Goal: Information Seeking & Learning: Check status

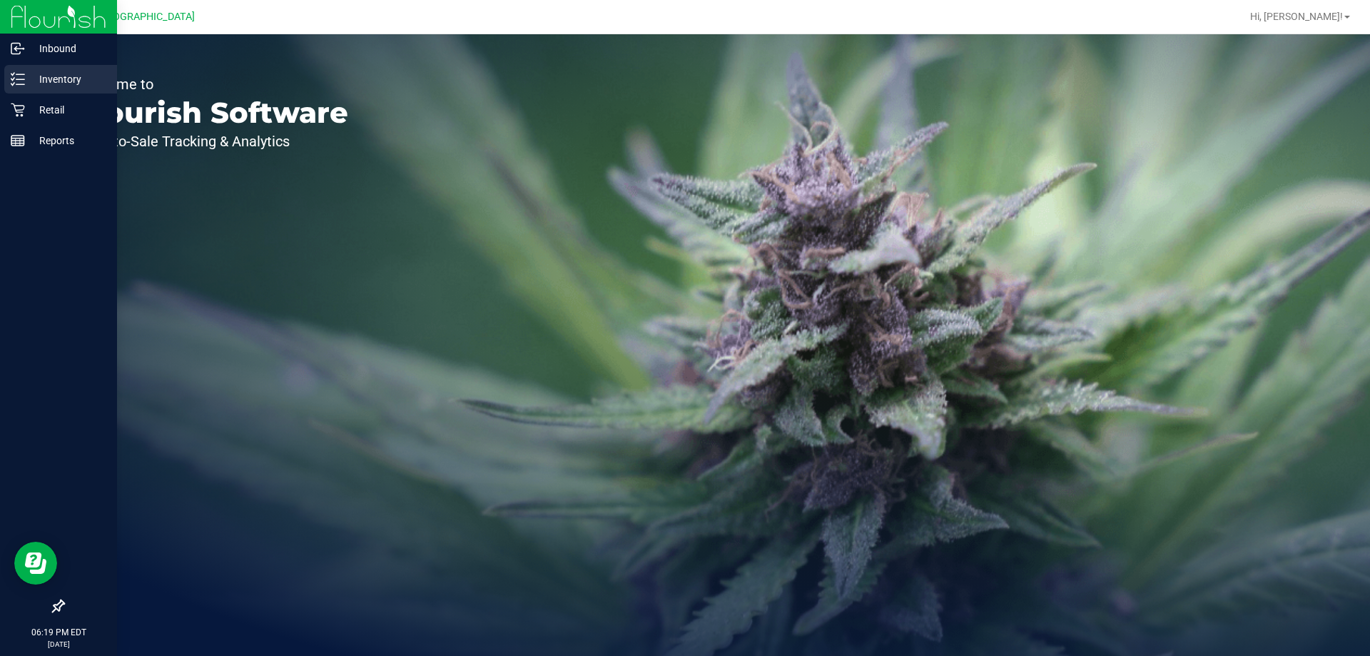
click at [48, 76] on p "Inventory" at bounding box center [68, 79] width 86 height 17
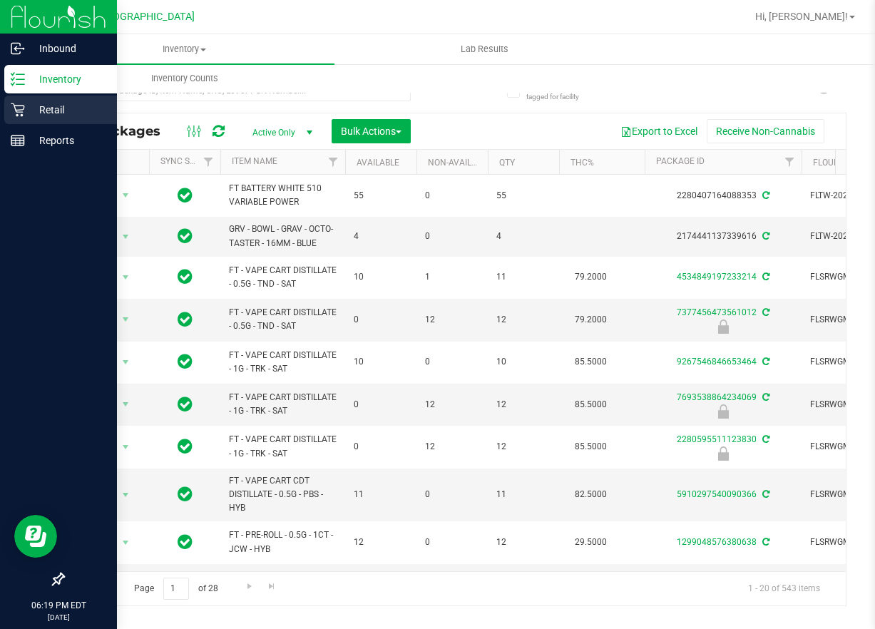
click at [31, 114] on p "Retail" at bounding box center [68, 109] width 86 height 17
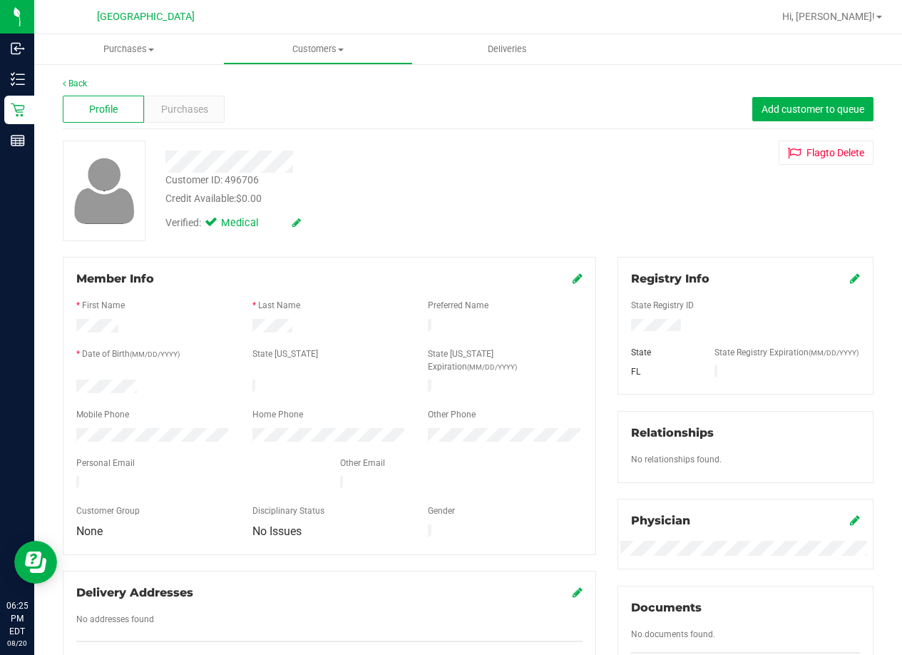
click at [404, 63] on link "Customers All customers Add a new customer All physicians" at bounding box center [317, 49] width 189 height 30
click at [418, 100] on div "Profile Purchases Add customer to queue" at bounding box center [468, 109] width 811 height 39
click at [458, 116] on div "Profile Purchases Add customer to queue" at bounding box center [468, 109] width 811 height 39
click at [220, 77] on div "Back" at bounding box center [468, 83] width 811 height 13
click at [214, 54] on span "Purchases" at bounding box center [129, 49] width 188 height 13
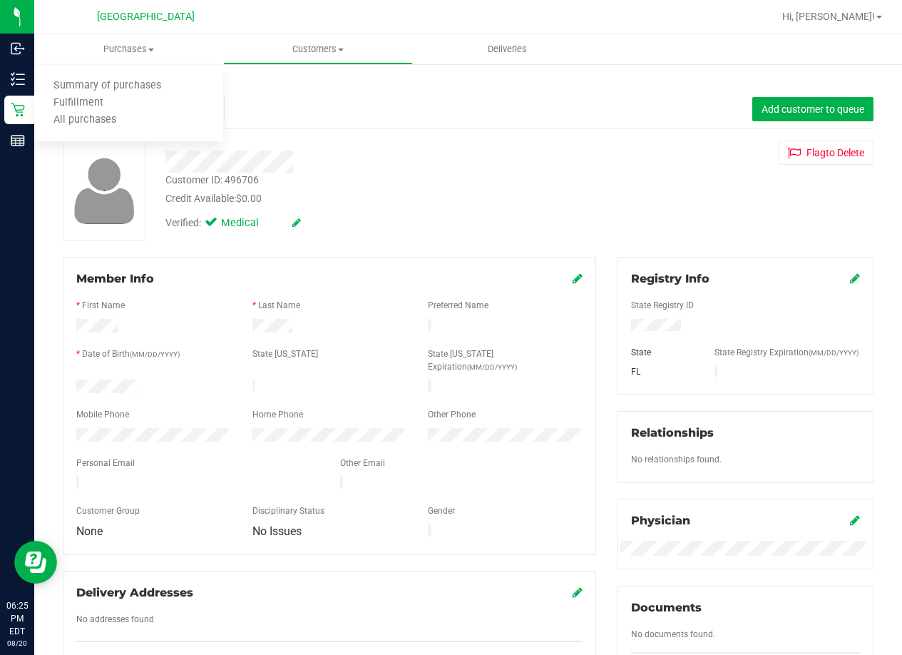
click at [279, 132] on div "Back Profile Purchases Add customer to queue Customer ID: 496706 Credit Availab…" at bounding box center [468, 532] width 811 height 910
click at [380, 111] on div "Profile Purchases Add customer to queue" at bounding box center [468, 109] width 811 height 39
click at [506, 43] on span "Deliveries" at bounding box center [508, 49] width 78 height 13
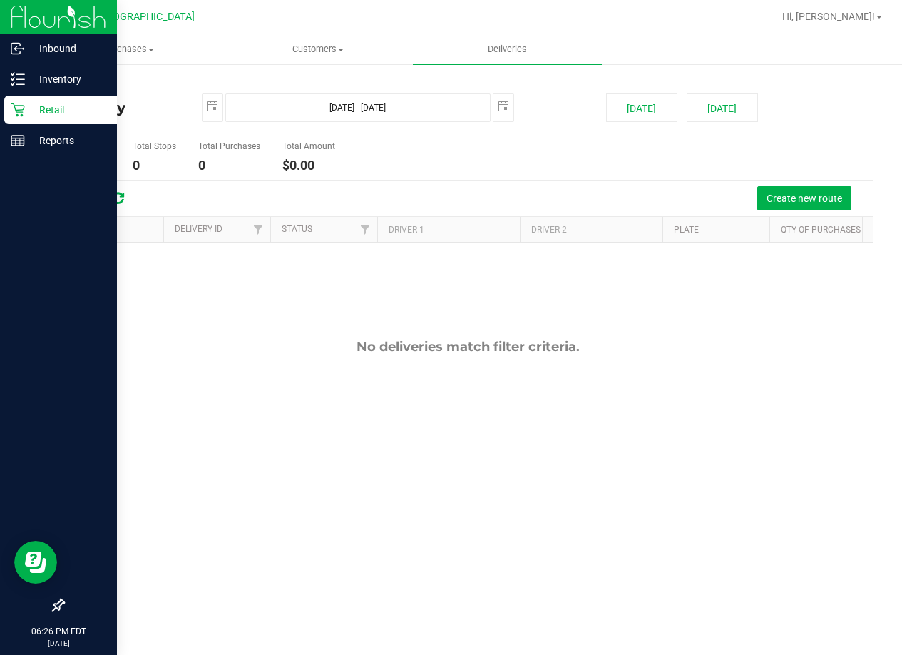
click at [39, 98] on div "Retail" at bounding box center [60, 110] width 113 height 29
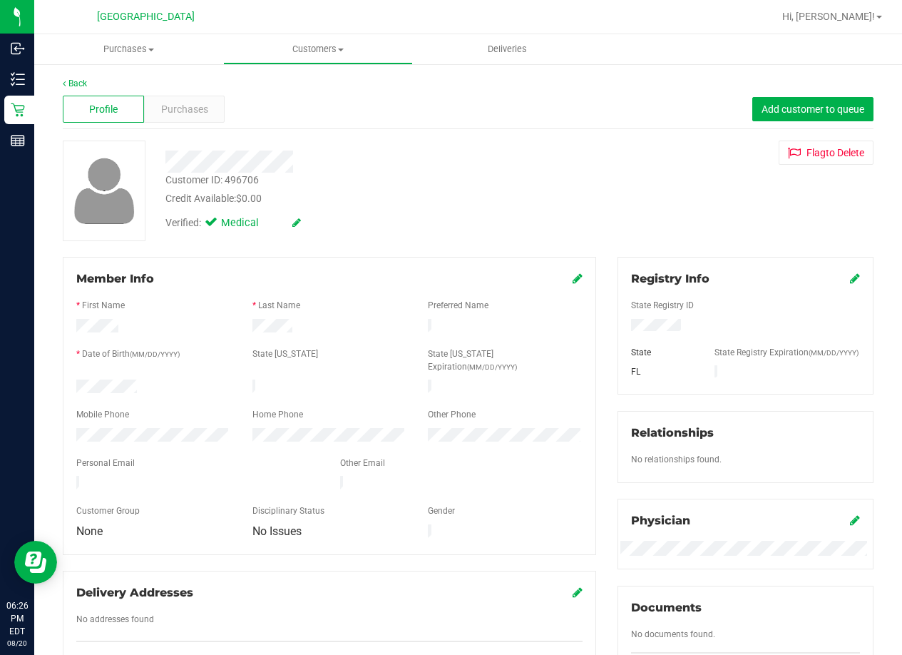
click at [233, 175] on div "Customer ID: 496706" at bounding box center [212, 180] width 93 height 15
click at [241, 178] on div "Customer ID: 496706" at bounding box center [212, 180] width 93 height 15
copy div "496706"
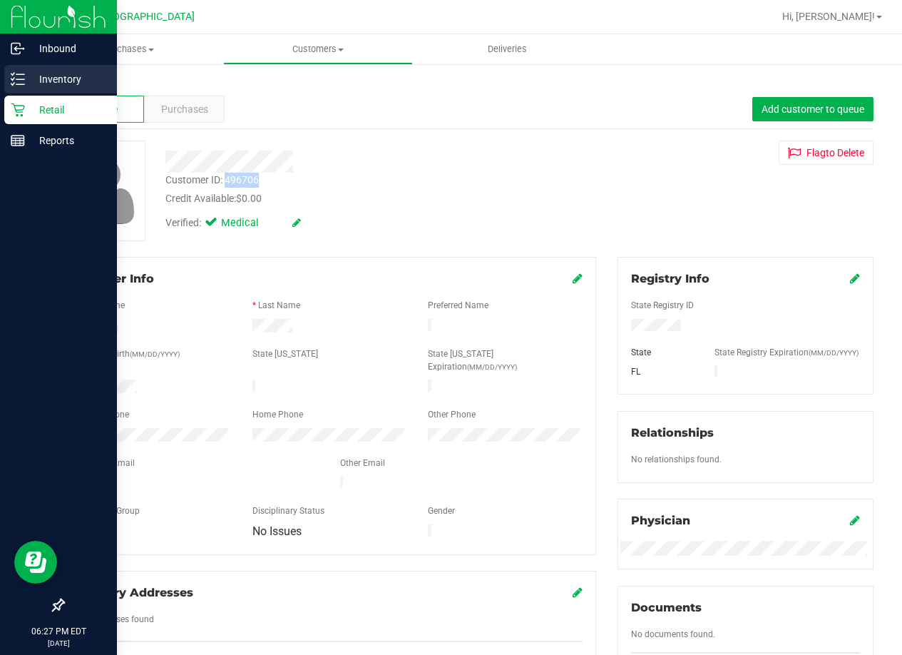
click at [58, 75] on p "Inventory" at bounding box center [68, 79] width 86 height 17
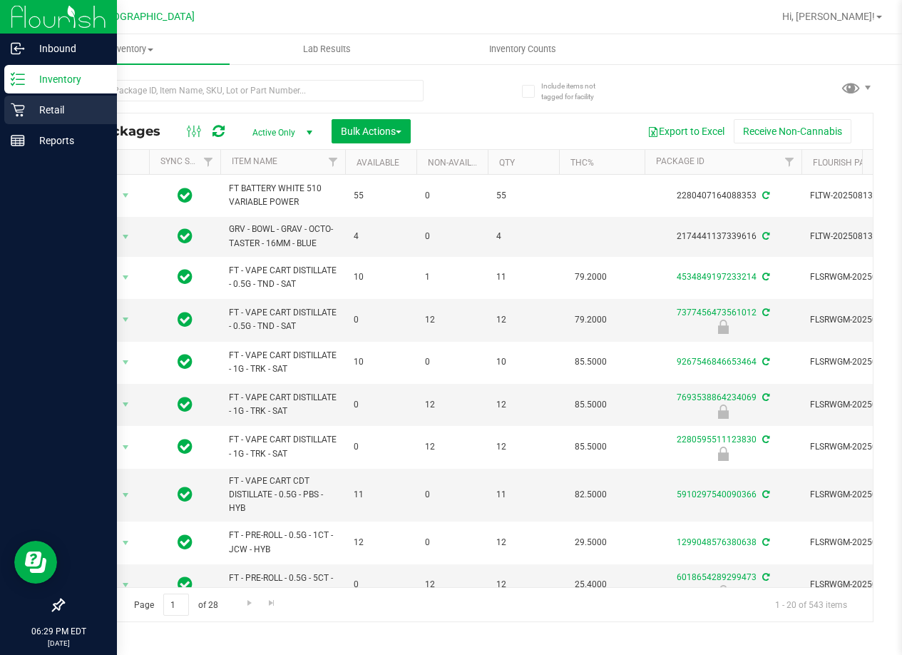
click at [22, 123] on div "Retail" at bounding box center [60, 110] width 113 height 29
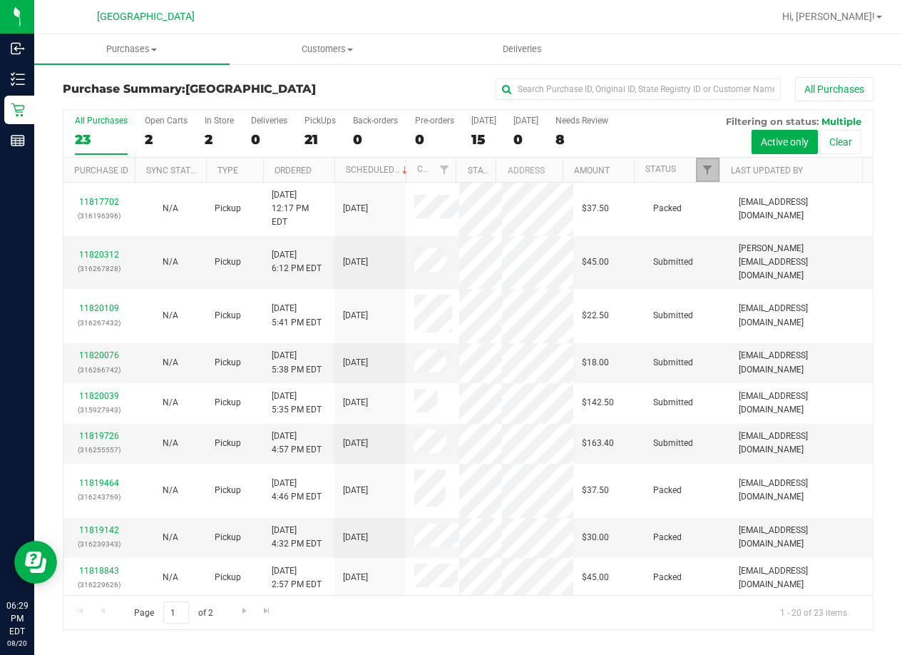
click at [714, 175] on link "Filter" at bounding box center [708, 170] width 24 height 24
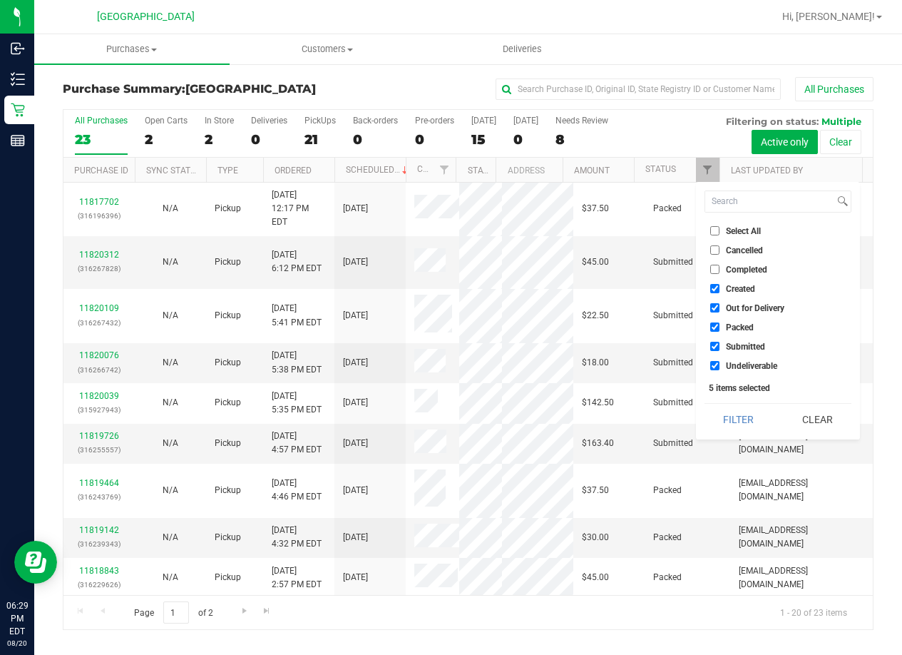
click at [718, 228] on input "Select All" at bounding box center [715, 230] width 9 height 9
checkbox input "true"
click at [711, 232] on input "Select All" at bounding box center [715, 230] width 9 height 9
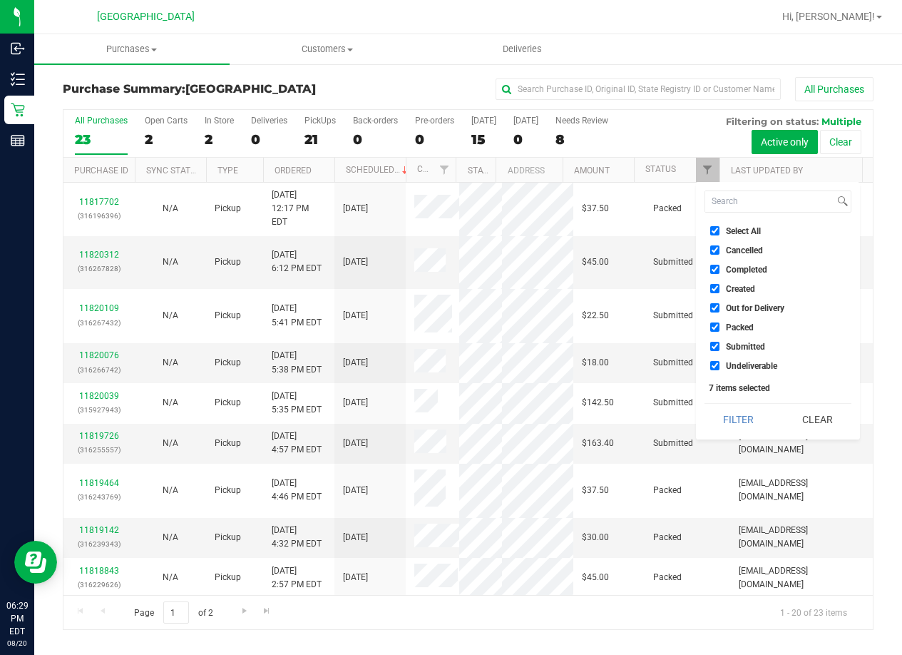
checkbox input "false"
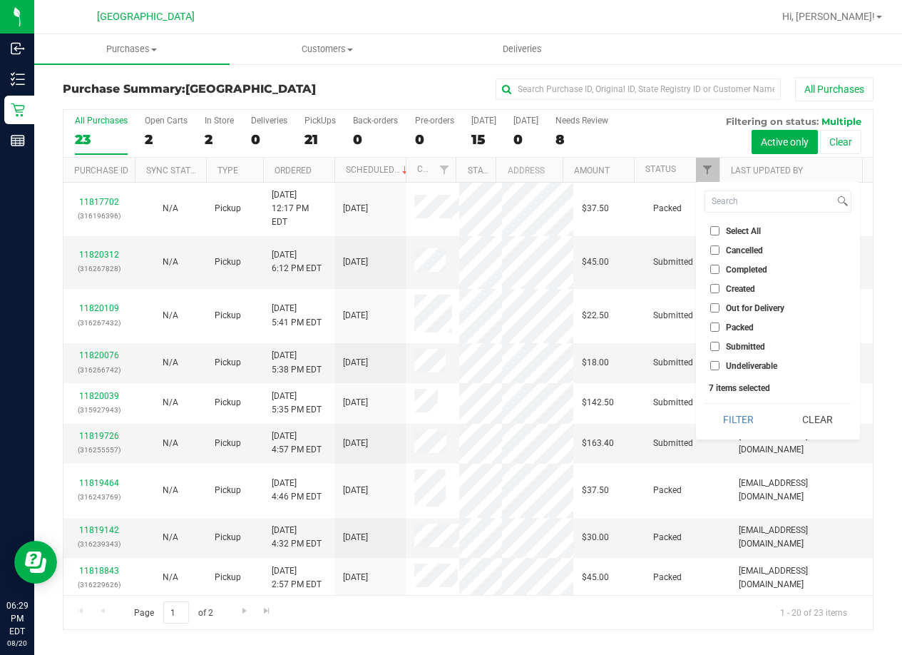
checkbox input "false"
click at [718, 345] on input "Submitted" at bounding box center [715, 346] width 9 height 9
checkbox input "true"
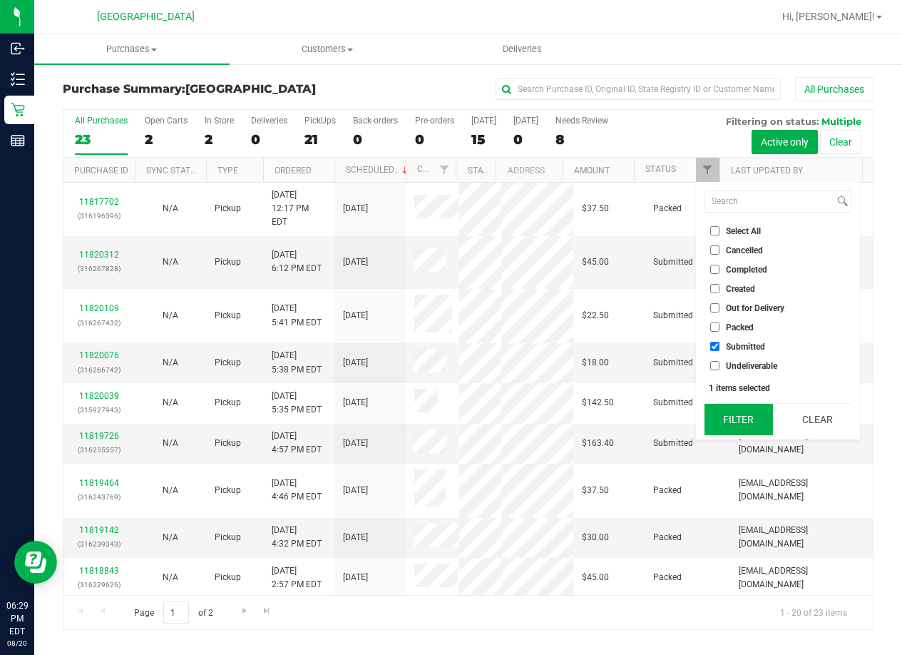
click at [725, 413] on button "Filter" at bounding box center [739, 419] width 68 height 31
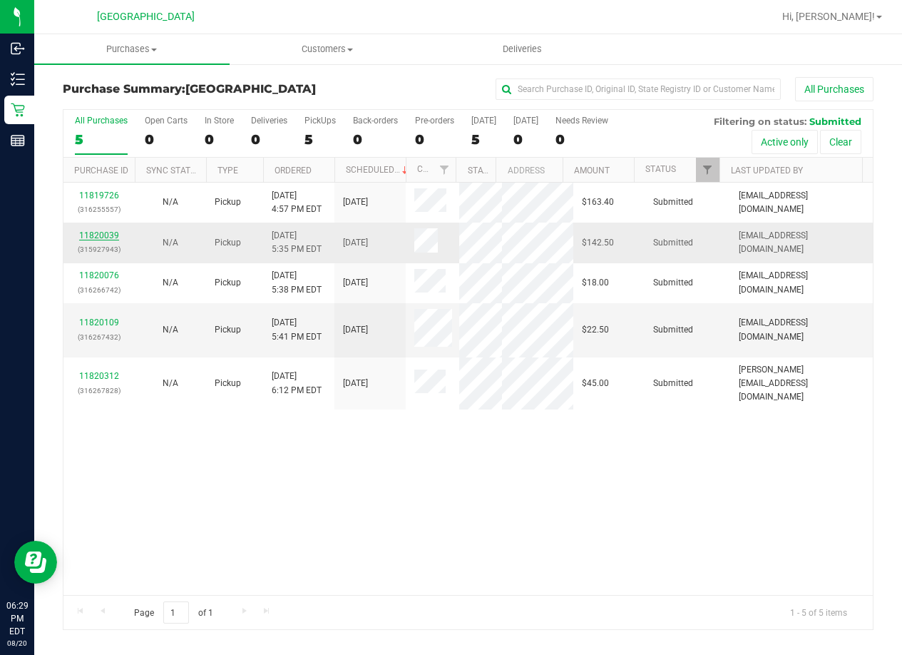
click at [100, 230] on link "11820039" at bounding box center [99, 235] width 40 height 10
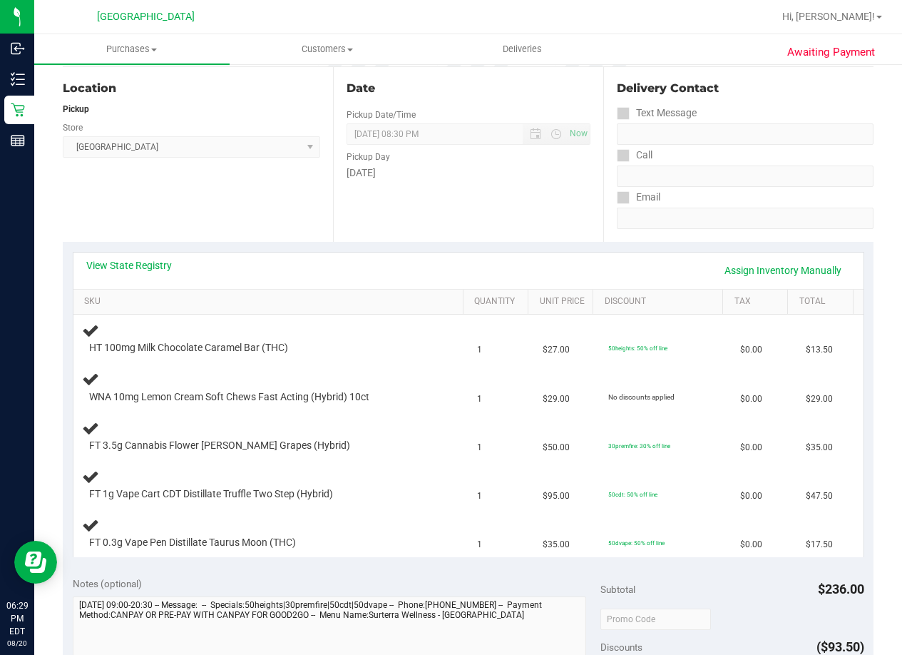
scroll to position [214, 0]
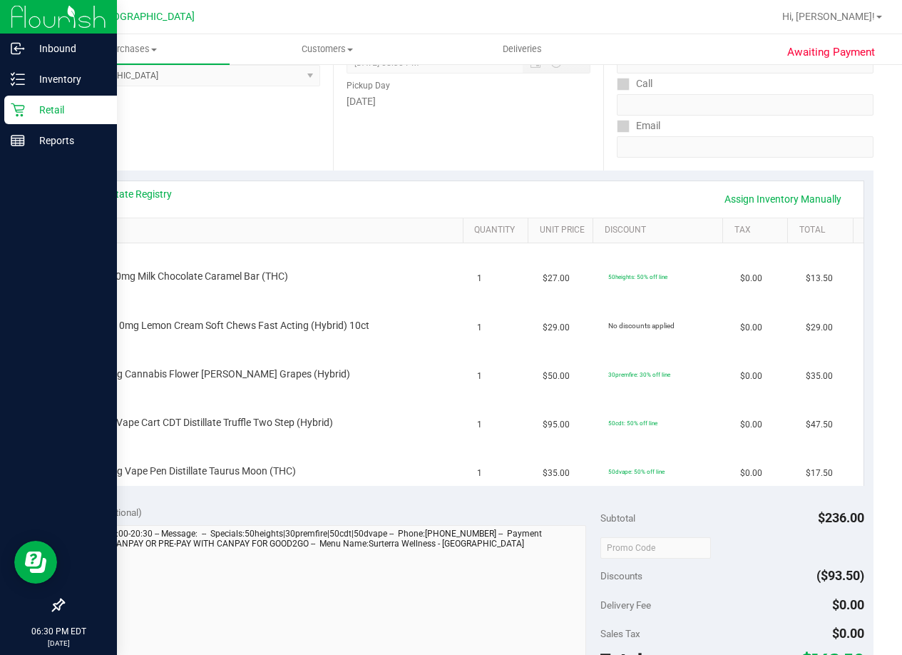
click at [45, 108] on p "Retail" at bounding box center [68, 109] width 86 height 17
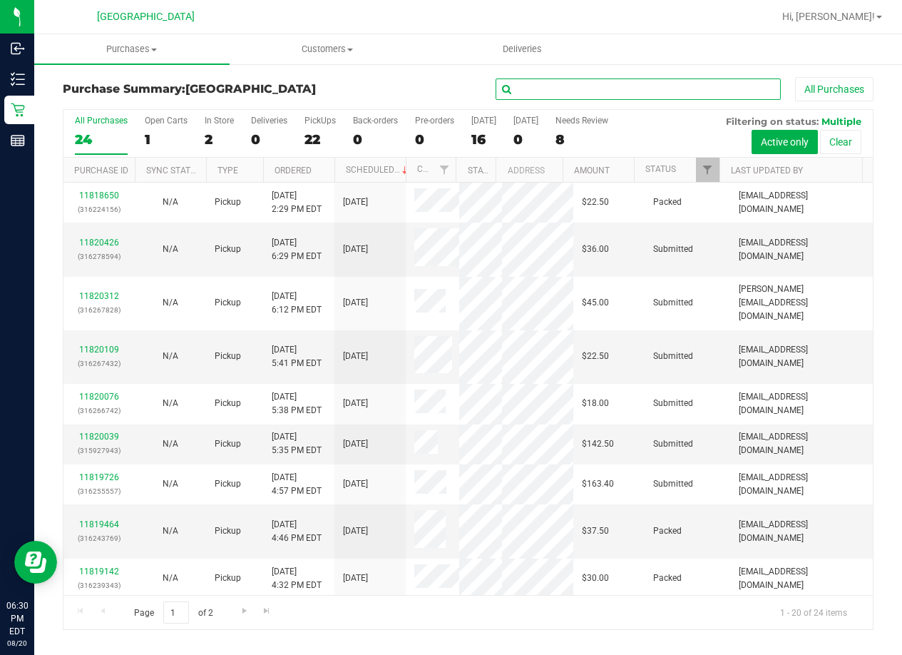
click at [618, 90] on input "text" at bounding box center [638, 88] width 285 height 21
type input "[PERSON_NAME]"
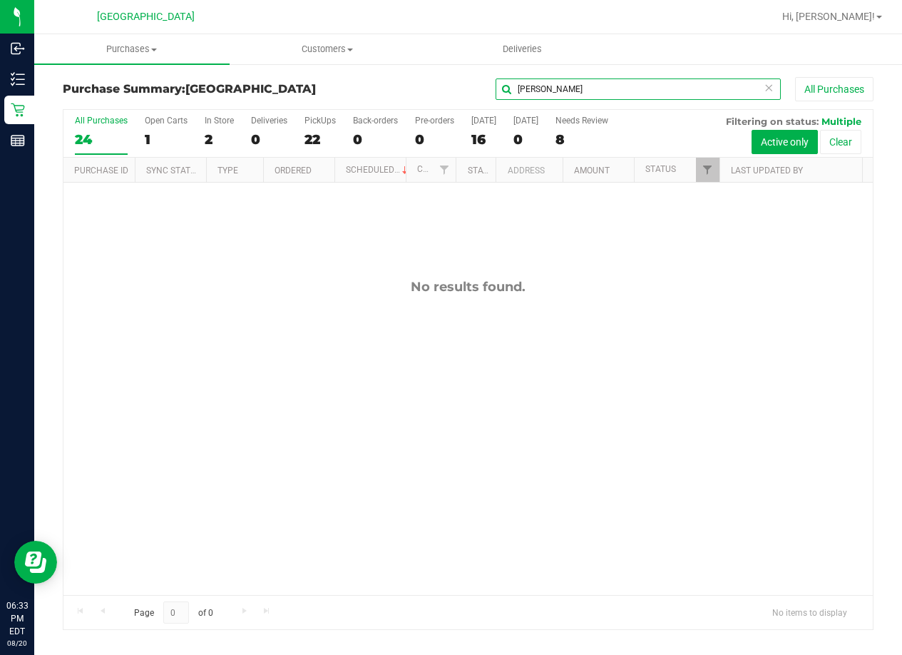
drag, startPoint x: 588, startPoint y: 93, endPoint x: 405, endPoint y: 93, distance: 182.6
click at [405, 93] on div "[PERSON_NAME] All Purchases" at bounding box center [603, 89] width 541 height 24
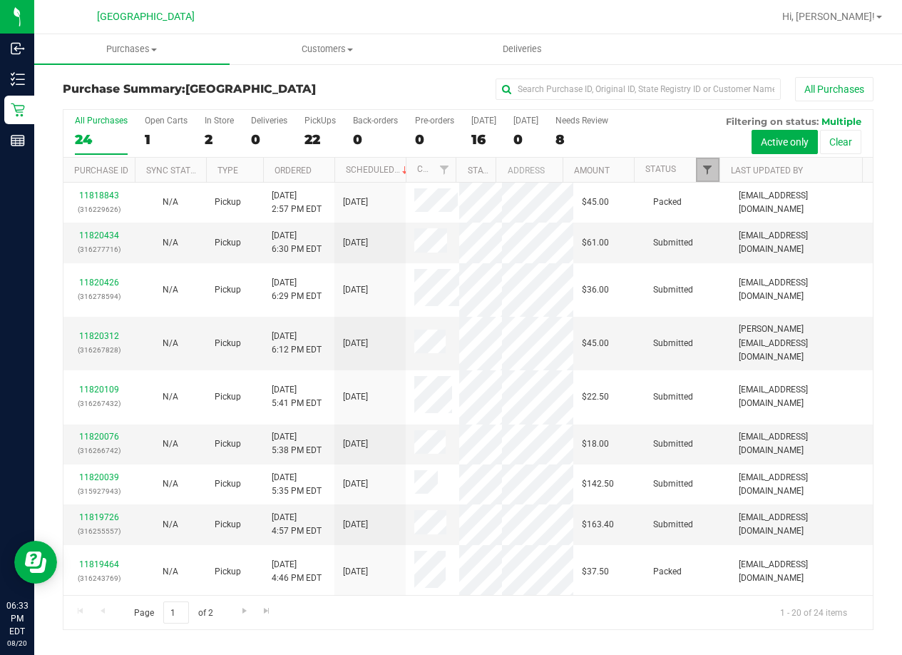
click at [703, 173] on span "Filter" at bounding box center [707, 169] width 11 height 11
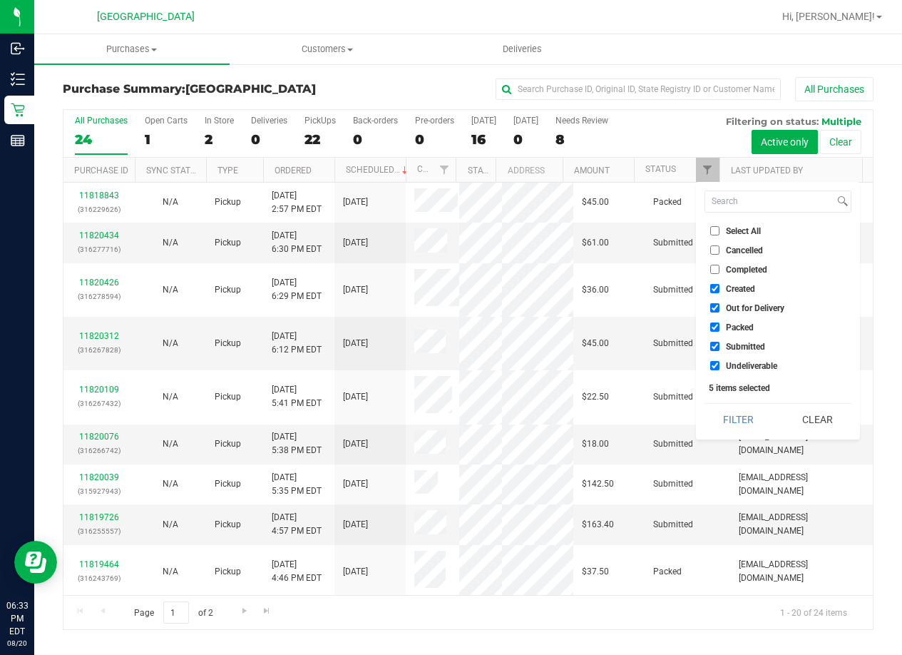
click at [721, 228] on label "Select All" at bounding box center [736, 230] width 51 height 9
click at [720, 228] on input "Select All" at bounding box center [715, 230] width 9 height 9
checkbox input "true"
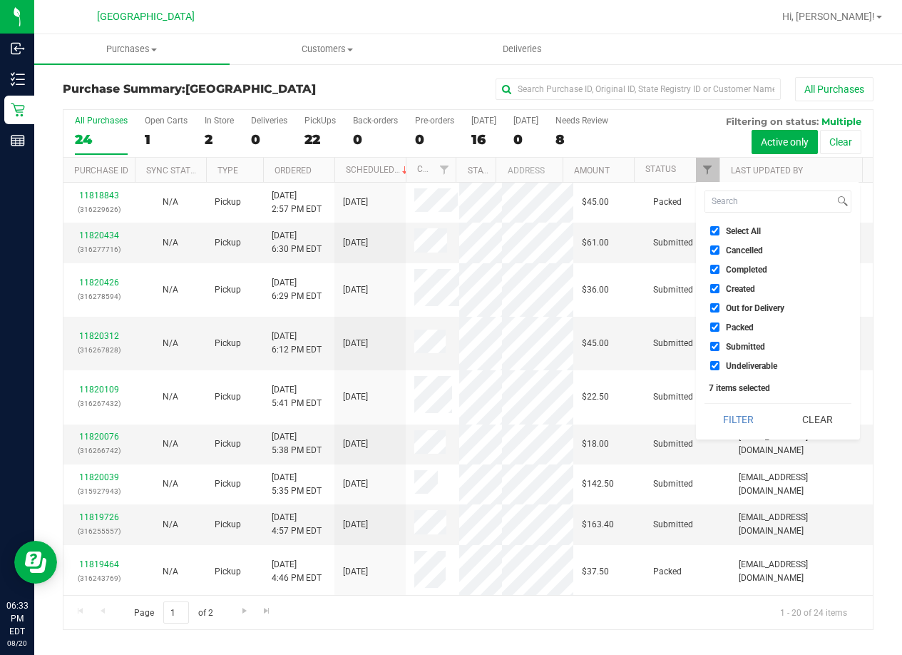
click at [721, 228] on label "Select All" at bounding box center [736, 230] width 51 height 9
click at [720, 228] on input "Select All" at bounding box center [715, 230] width 9 height 9
checkbox input "false"
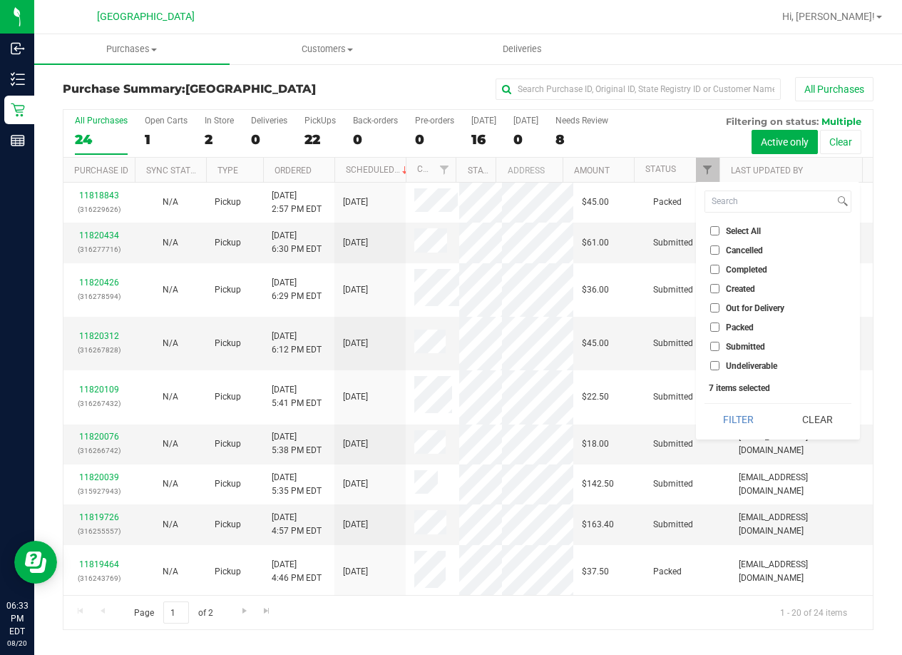
checkbox input "false"
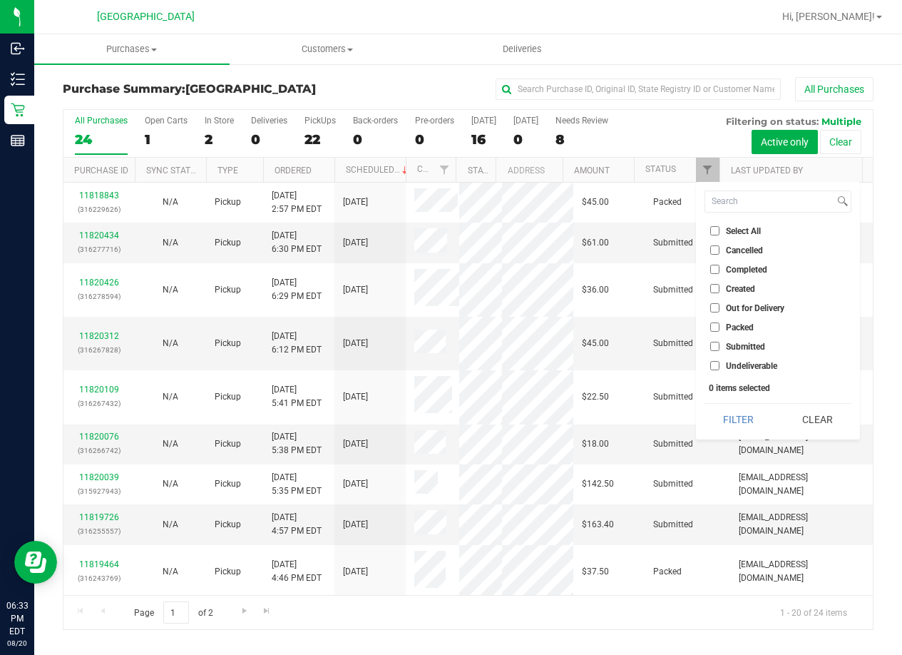
click at [730, 340] on li "Submitted" at bounding box center [778, 346] width 147 height 15
click at [716, 348] on input "Submitted" at bounding box center [715, 346] width 9 height 9
checkbox input "true"
click at [729, 403] on div "Filter Clear" at bounding box center [778, 419] width 147 height 32
click at [729, 408] on button "Filter" at bounding box center [739, 419] width 68 height 31
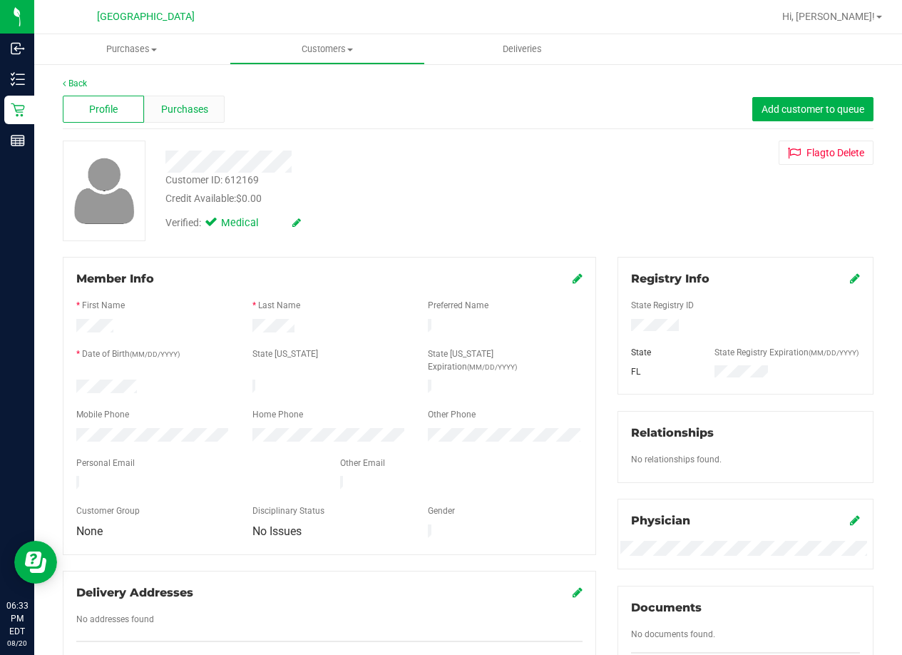
click at [215, 109] on div "Purchases" at bounding box center [184, 109] width 81 height 27
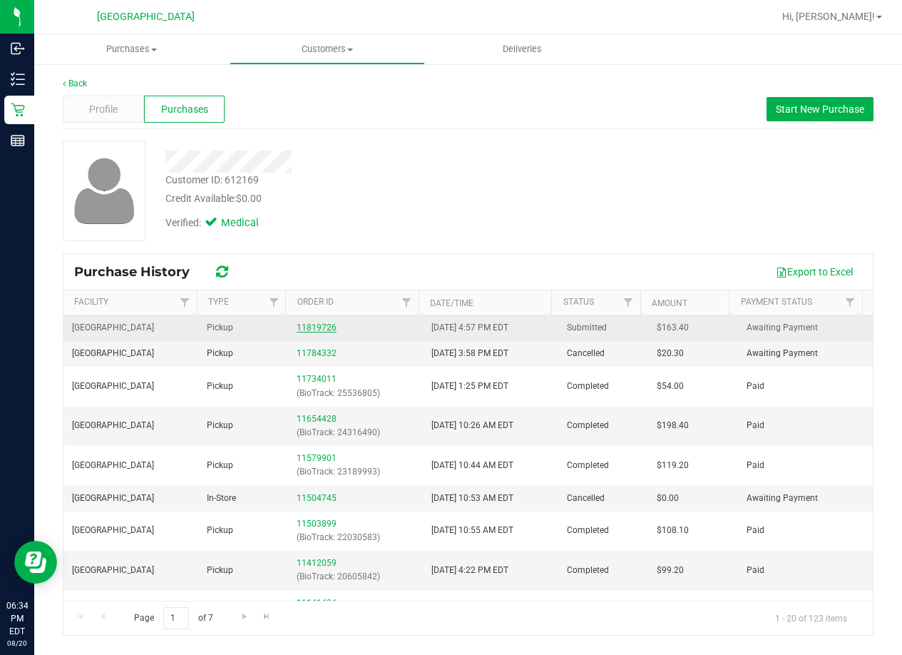
click at [310, 327] on link "11819726" at bounding box center [317, 327] width 40 height 10
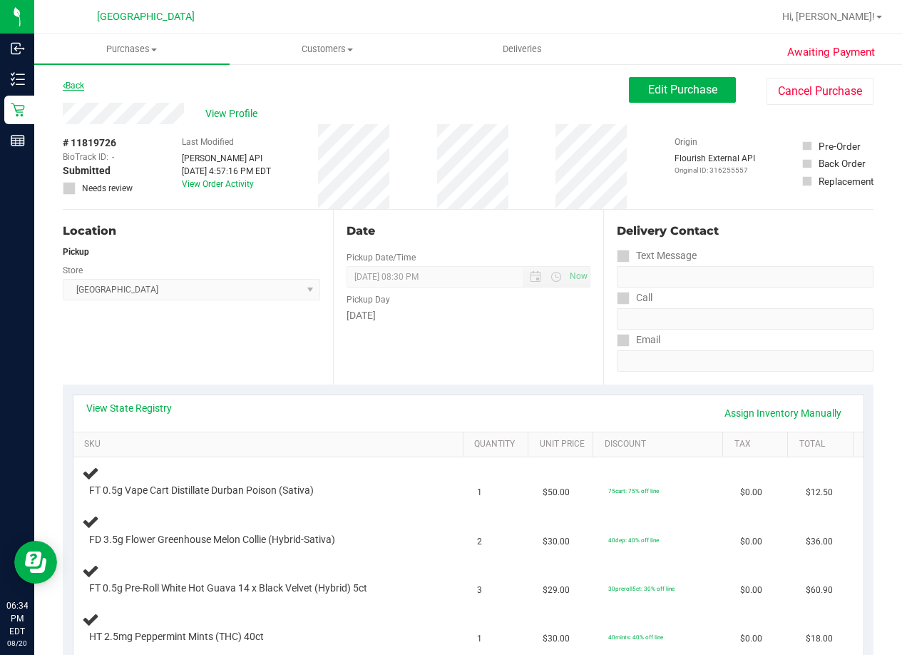
click at [78, 85] on link "Back" at bounding box center [73, 86] width 21 height 10
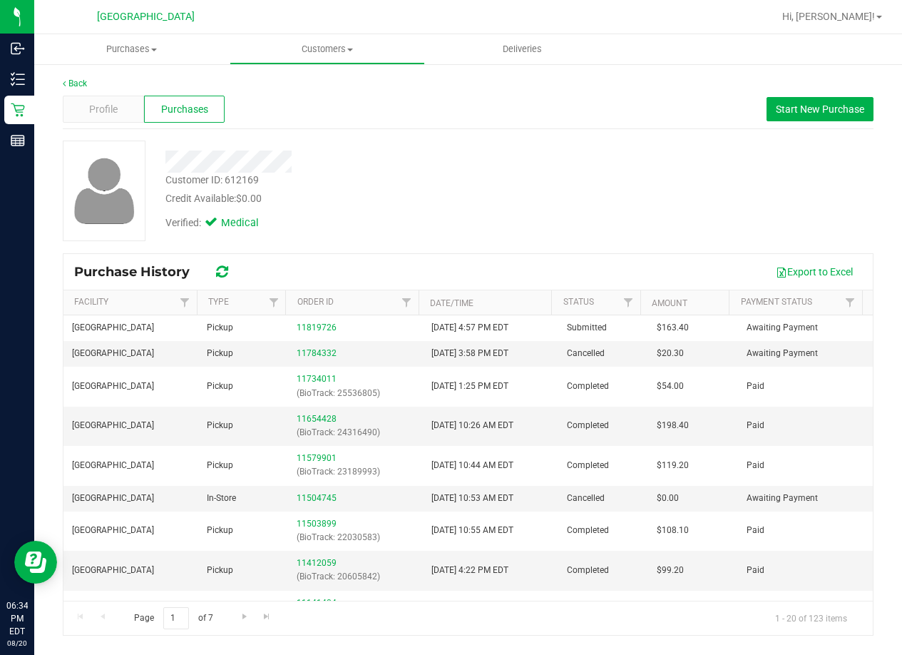
click at [229, 180] on div "Customer ID: 612169" at bounding box center [212, 180] width 93 height 15
copy div "612169"
click at [666, 215] on div "Customer ID: 612169 Credit Available: $0.00 Verified: Medical" at bounding box center [468, 191] width 833 height 101
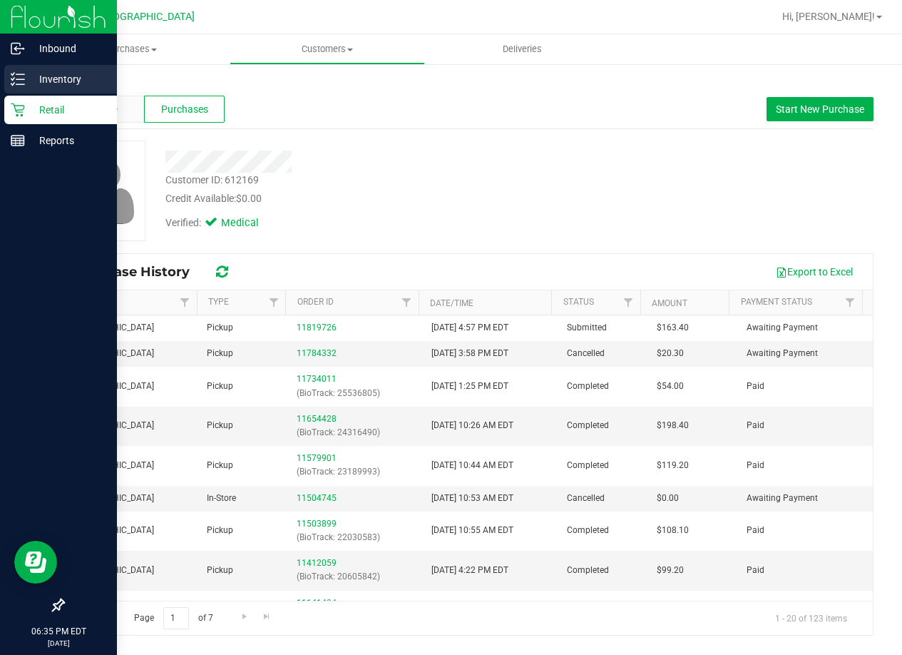
click at [9, 91] on div "Inventory" at bounding box center [60, 79] width 113 height 29
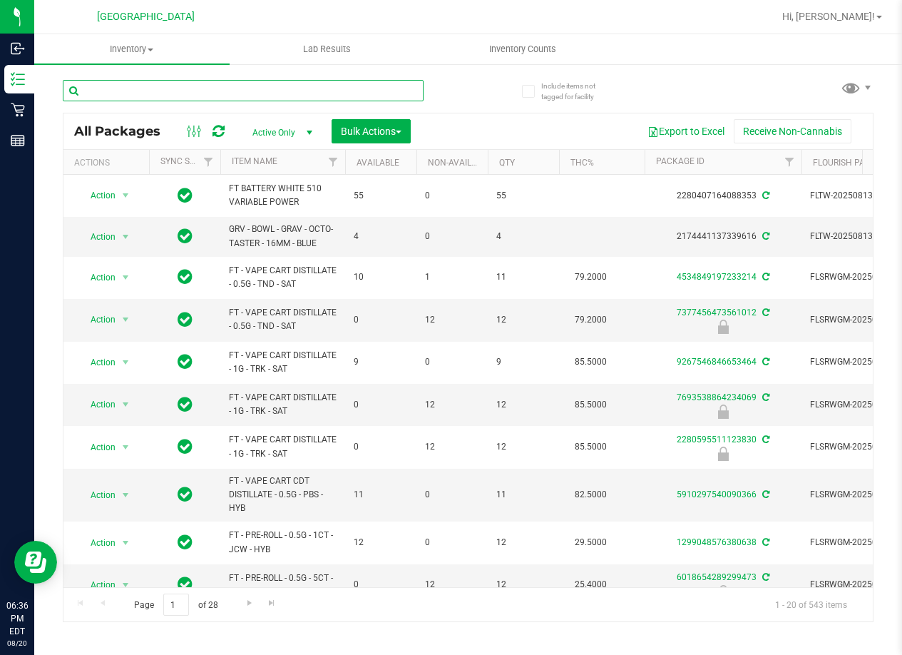
click at [138, 89] on input "text" at bounding box center [243, 90] width 361 height 21
